Goal: Find specific page/section: Find specific page/section

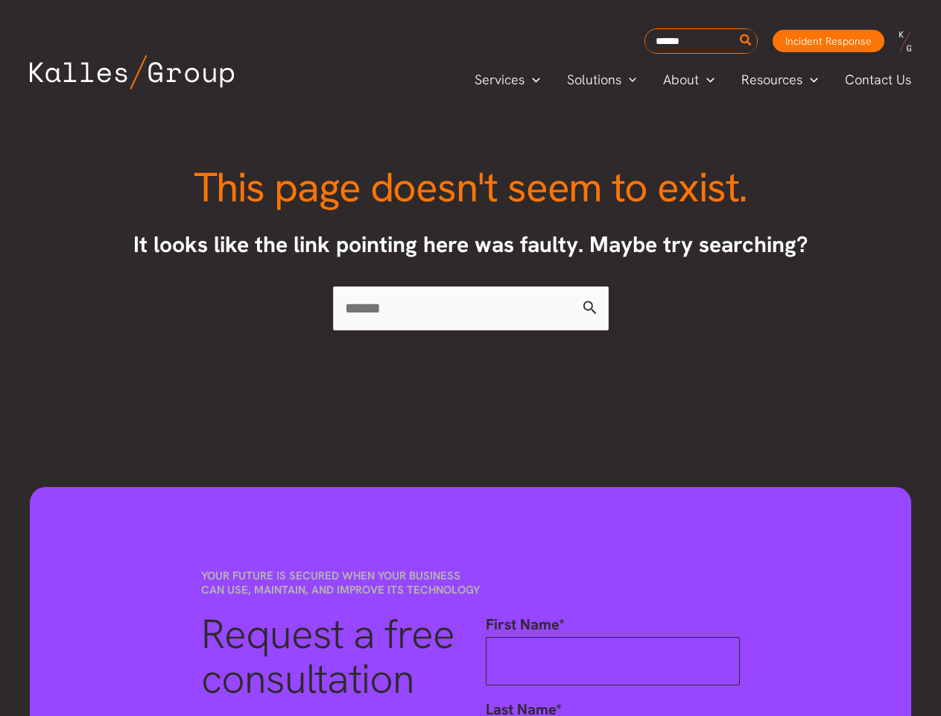
click at [470, 358] on div "This page doesn't seem to exist. It looks like the link pointing here was fault…" at bounding box center [470, 248] width 941 height 285
click at [747, 40] on icon "Search" at bounding box center [745, 40] width 11 height 13
click at [508, 80] on span "Services" at bounding box center [500, 80] width 50 height 22
click at [0, 0] on link "Solution architecture, design & optimization" at bounding box center [0, 0] width 0 height 0
click at [0, 0] on div "User Enablement Digital Upskilling Secure Development Training Security Awarene…" at bounding box center [0, 0] width 0 height 0
